Goal: Transaction & Acquisition: Purchase product/service

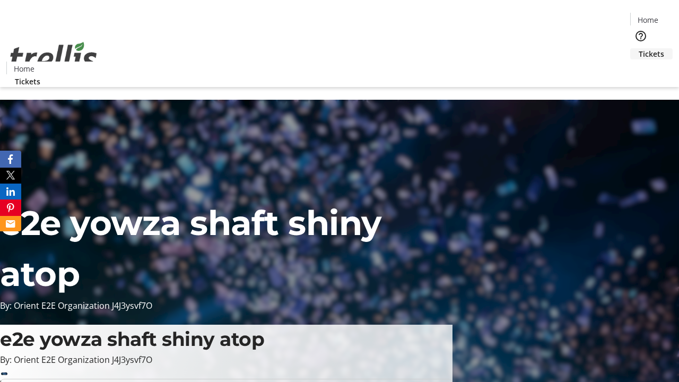
click at [639, 48] on span "Tickets" at bounding box center [651, 53] width 25 height 11
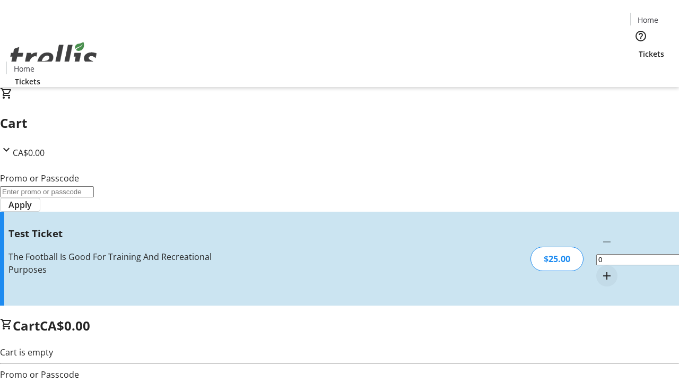
click at [600, 269] on mat-icon "Increment by one" at bounding box center [606, 275] width 13 height 13
type input "1"
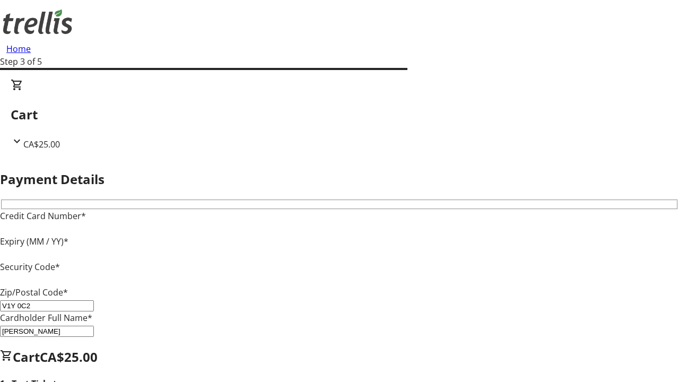
type input "V1Y 0C2"
